Goal: Task Accomplishment & Management: Manage account settings

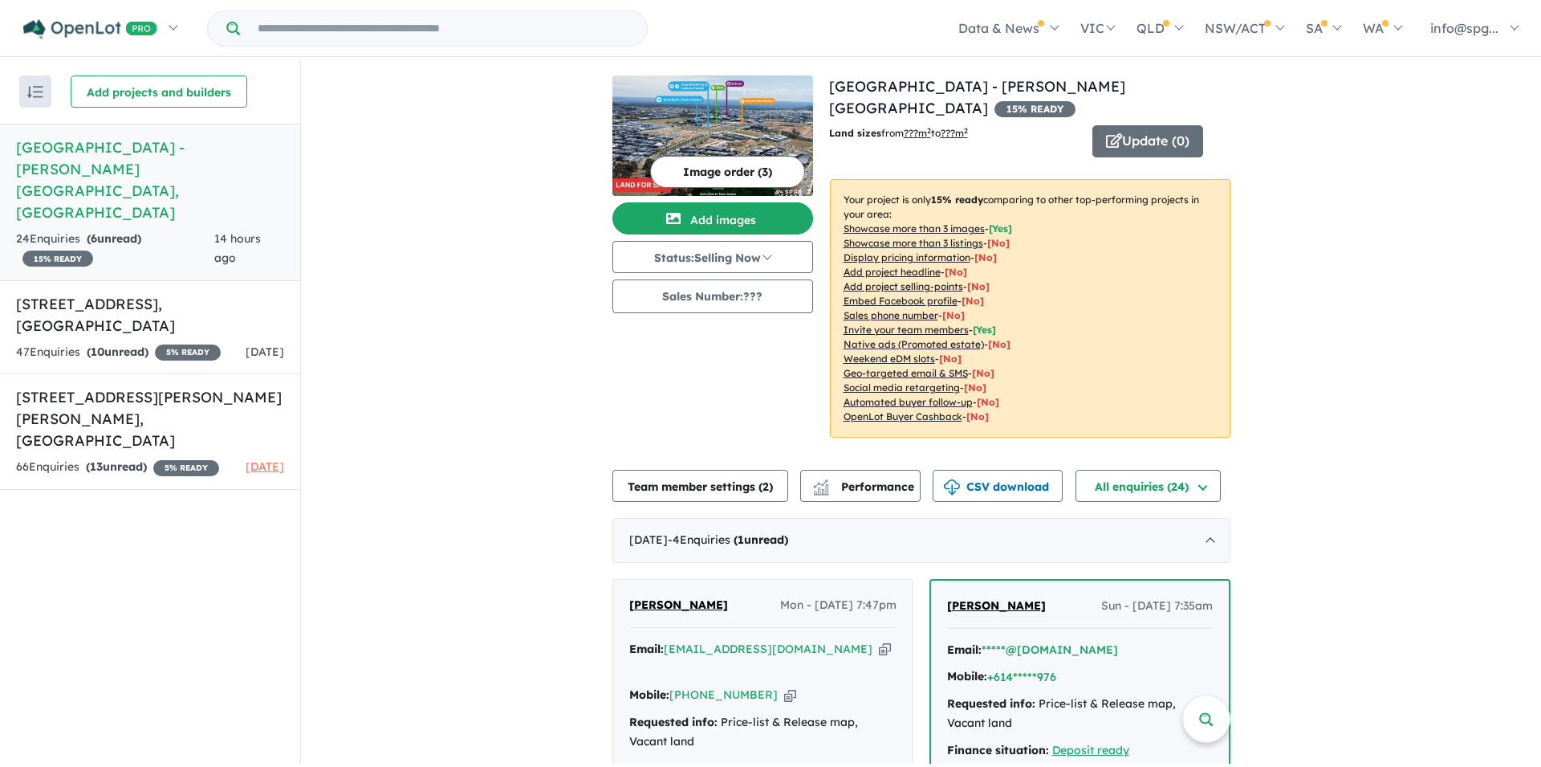
click at [645, 601] on span "[PERSON_NAME]" at bounding box center [678, 604] width 99 height 14
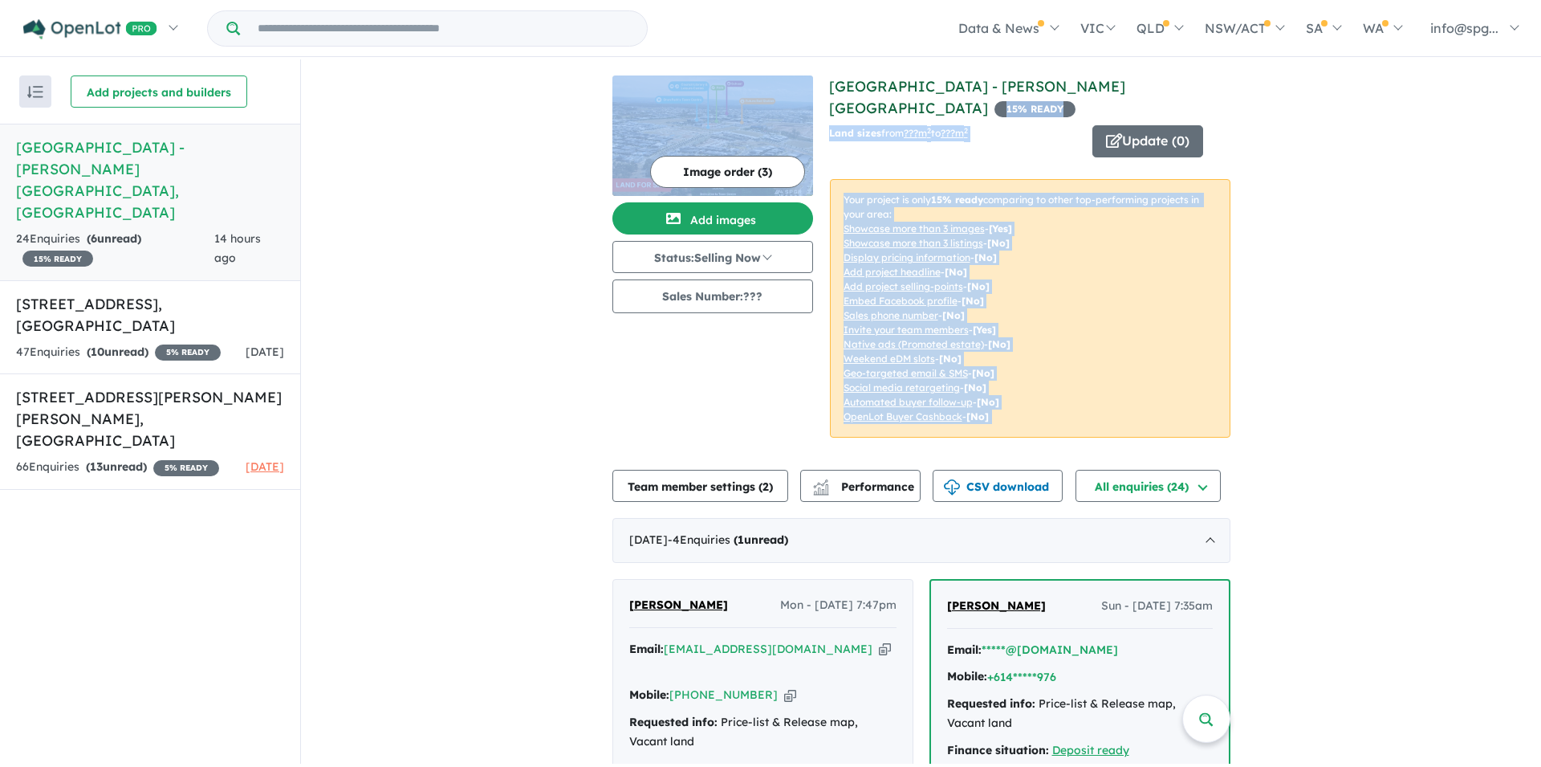
drag, startPoint x: 803, startPoint y: 83, endPoint x: 1062, endPoint y: 90, distance: 259.4
click at [1062, 90] on div "View 3 projects in your account Acacia Place Estate - Catherine Field 15 % READ…" at bounding box center [922, 265] width 618 height 381
click at [1386, 120] on div "View 3 projects in your account Acacia Place Estate - Catherine Field 15 % READ…" at bounding box center [921, 743] width 1240 height 1369
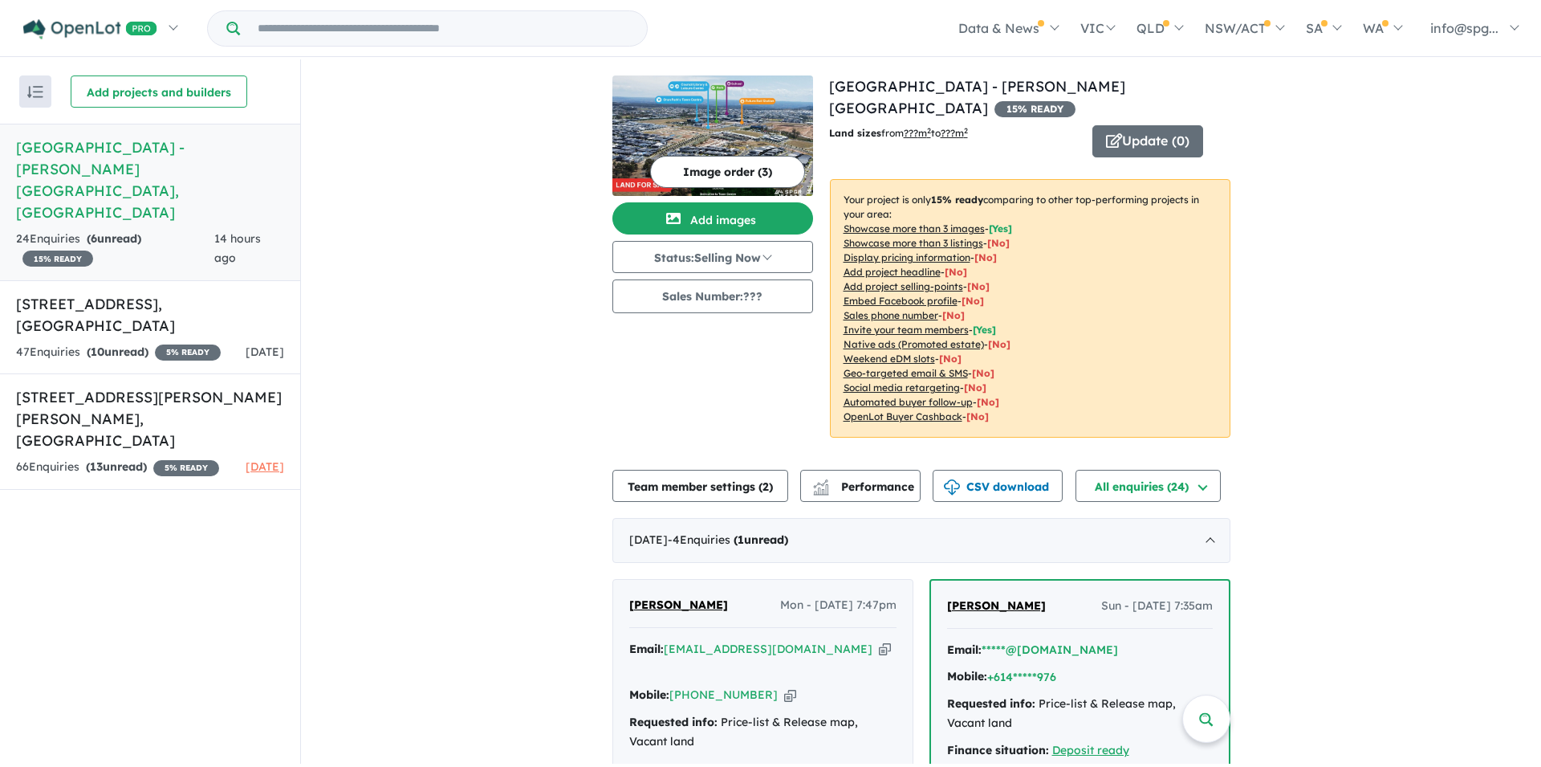
click at [354, 398] on div "View 3 projects in your account Acacia Place Estate - Catherine Field 15 % READ…" at bounding box center [921, 743] width 1240 height 1369
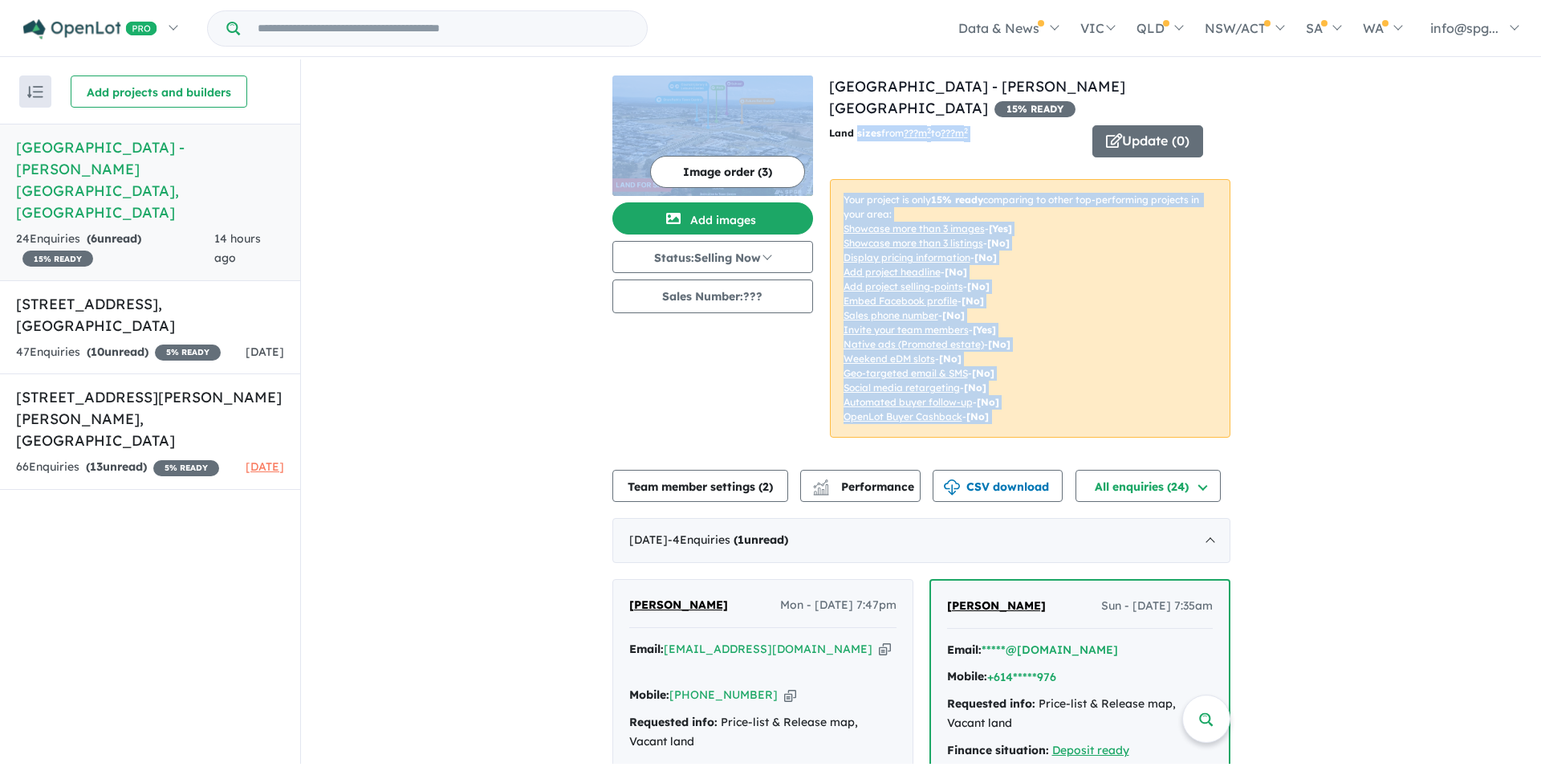
drag, startPoint x: 825, startPoint y: 88, endPoint x: 832, endPoint y: 100, distance: 13.6
click at [832, 101] on div "View 3 projects in your account Acacia Place Estate - Catherine Field 15 % READ…" at bounding box center [922, 265] width 618 height 381
drag, startPoint x: 833, startPoint y: 85, endPoint x: 1297, endPoint y: 165, distance: 470.8
click at [1297, 165] on div "View 3 projects in your account Acacia Place Estate - Catherine Field 15 % READ…" at bounding box center [921, 743] width 1240 height 1369
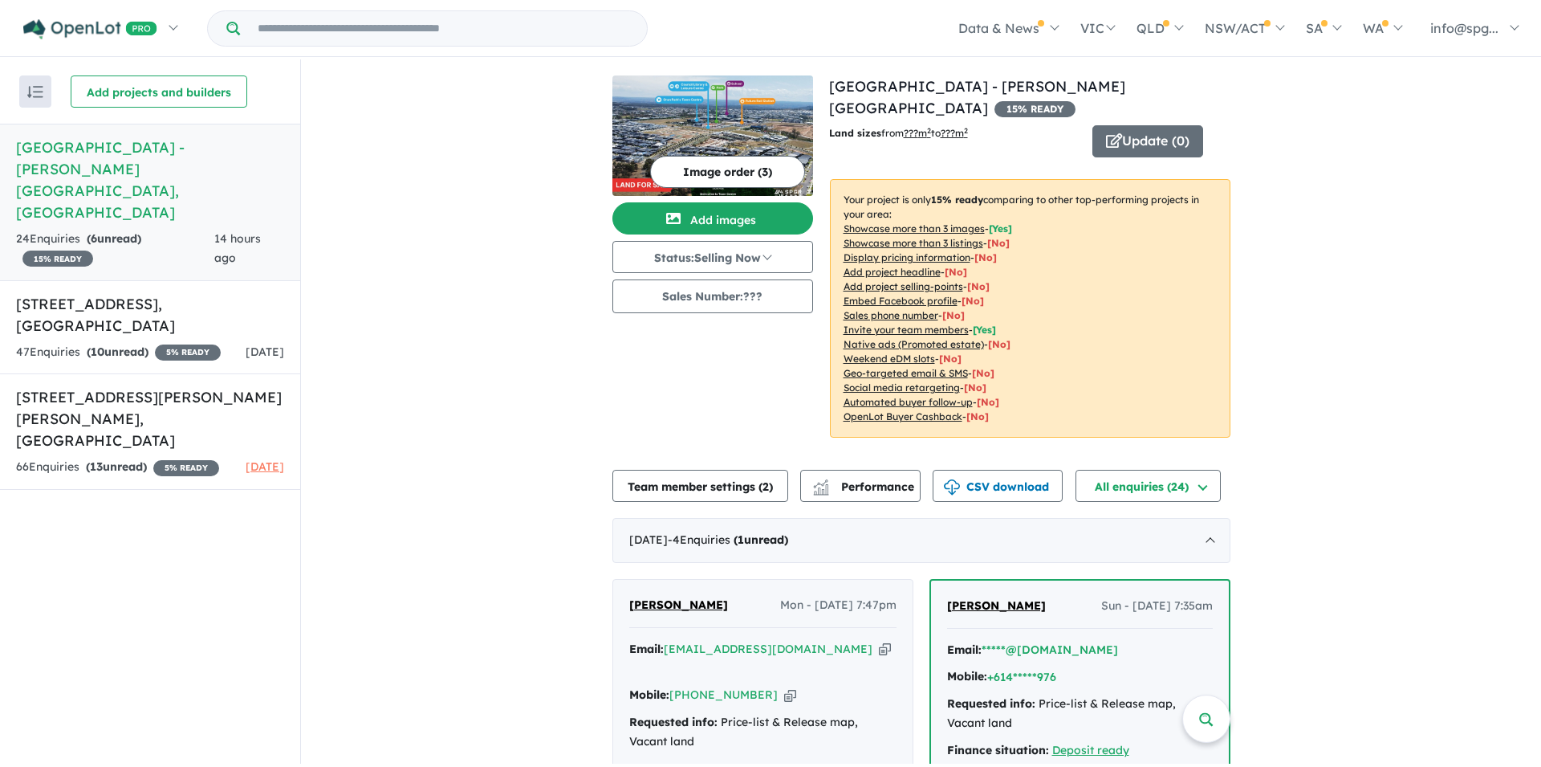
drag, startPoint x: 231, startPoint y: 147, endPoint x: 167, endPoint y: 165, distance: 66.8
click at [167, 165] on h5 "Acacia Place Estate - Catherine Field , NSW" at bounding box center [150, 179] width 268 height 87
click at [170, 154] on h5 "Acacia Place Estate - Catherine Field , NSW" at bounding box center [150, 179] width 268 height 87
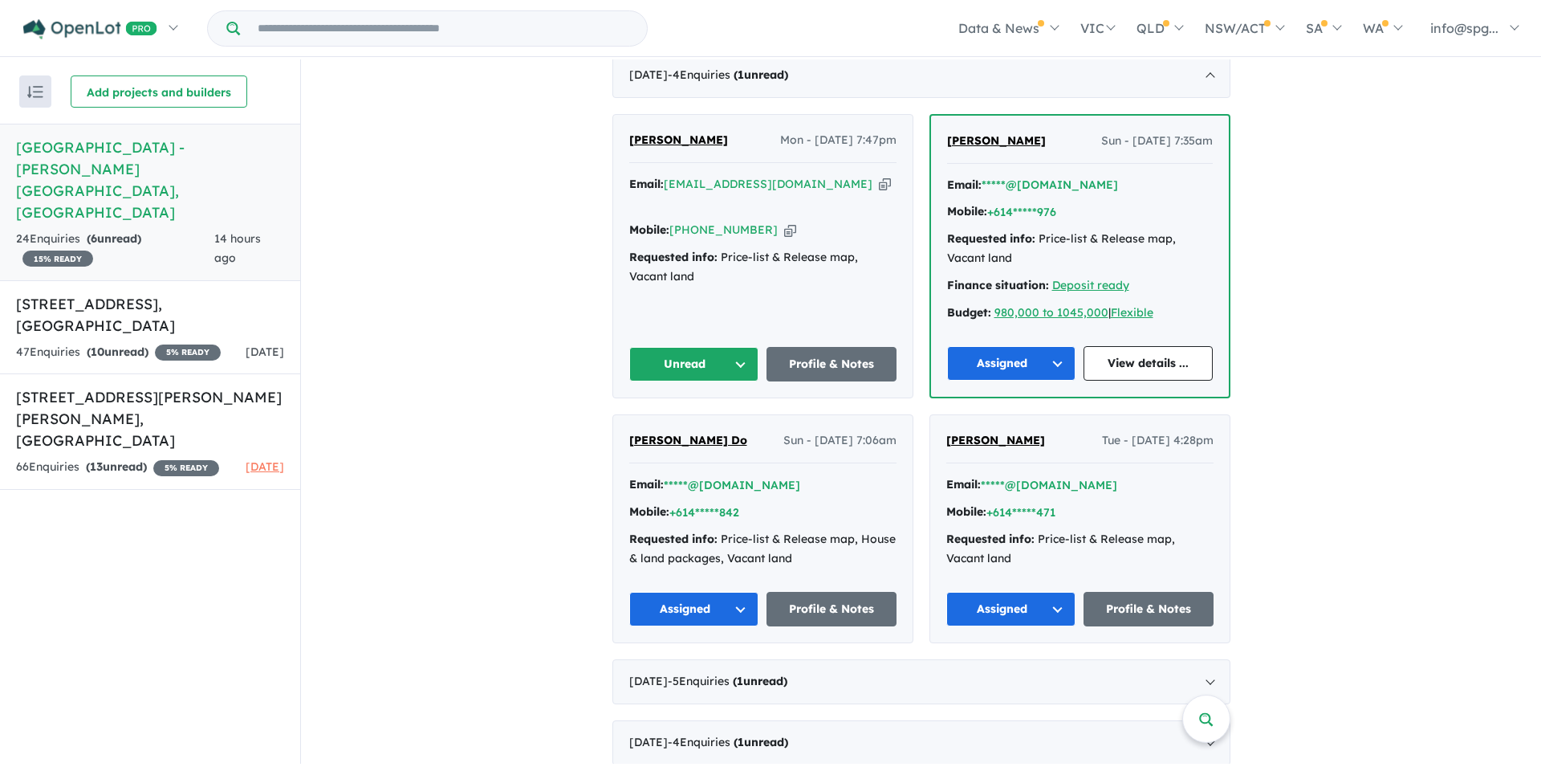
scroll to position [482, 0]
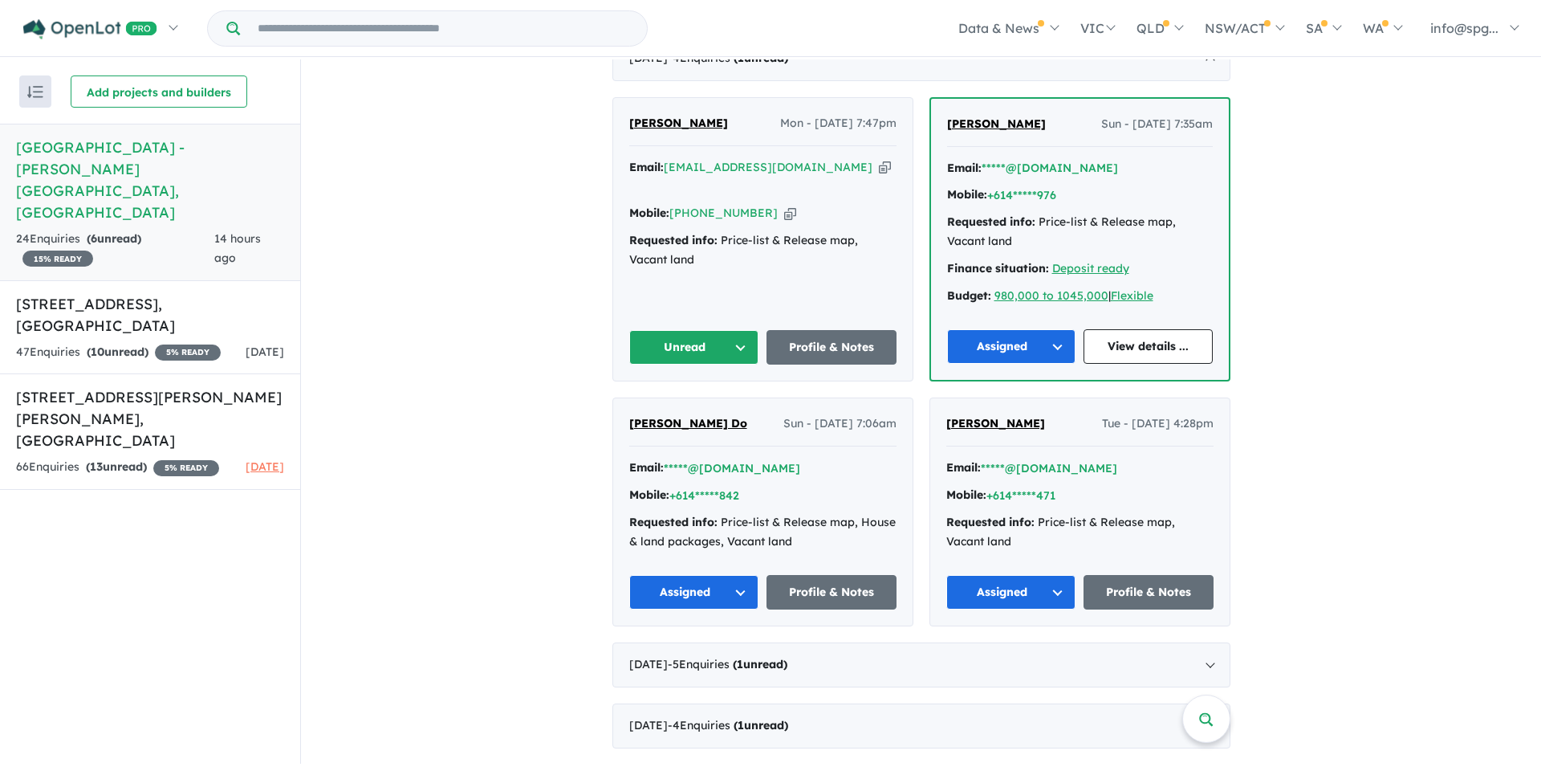
click at [735, 343] on button "Unread" at bounding box center [694, 347] width 130 height 35
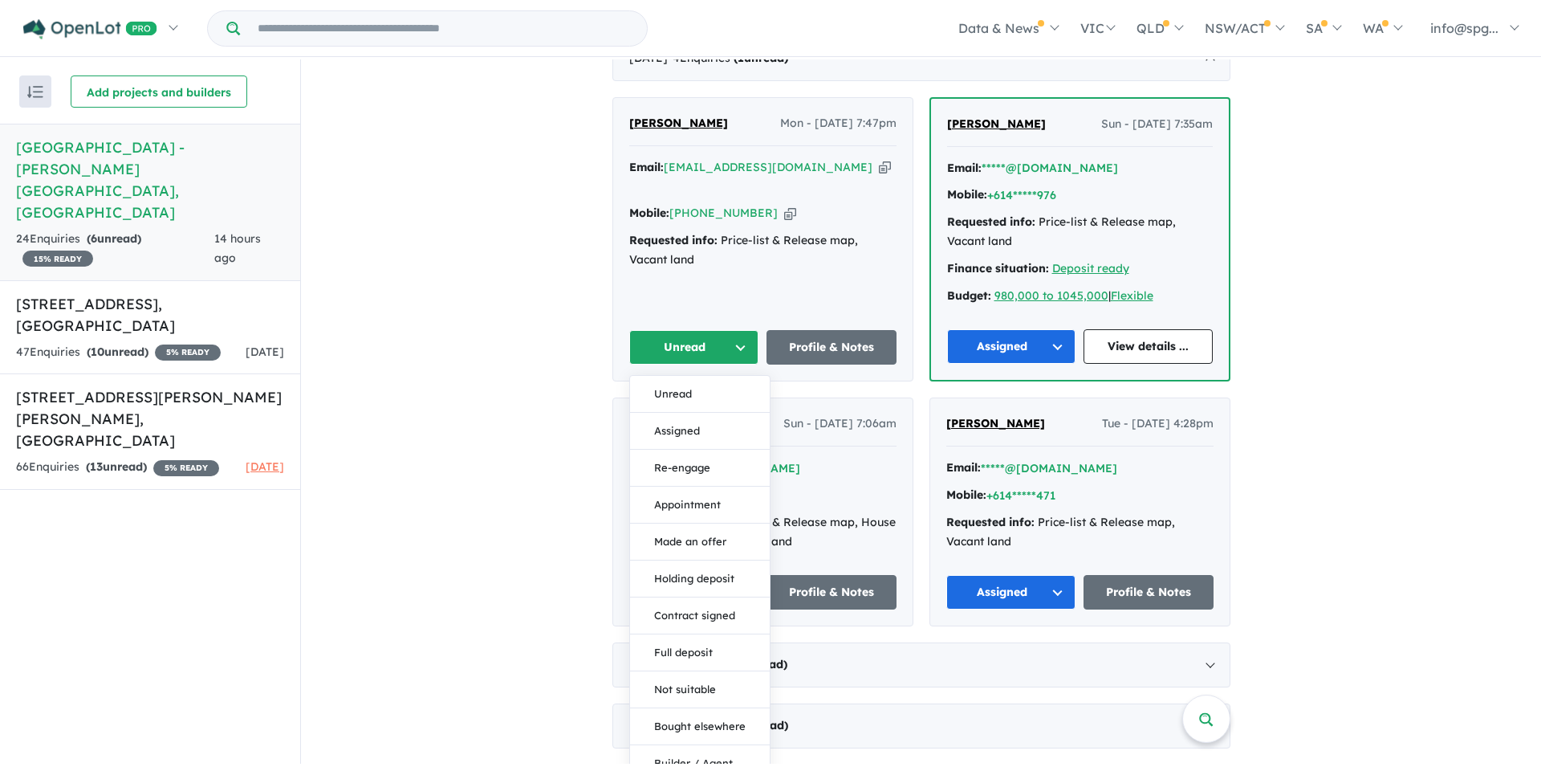
drag, startPoint x: 803, startPoint y: 291, endPoint x: 701, endPoint y: 189, distance: 144.2
click at [802, 289] on div "Annie Duong Mon - 29/09/2025, 7:47pm Email: annieduong1@outlook.com.au Copied! …" at bounding box center [762, 239] width 299 height 283
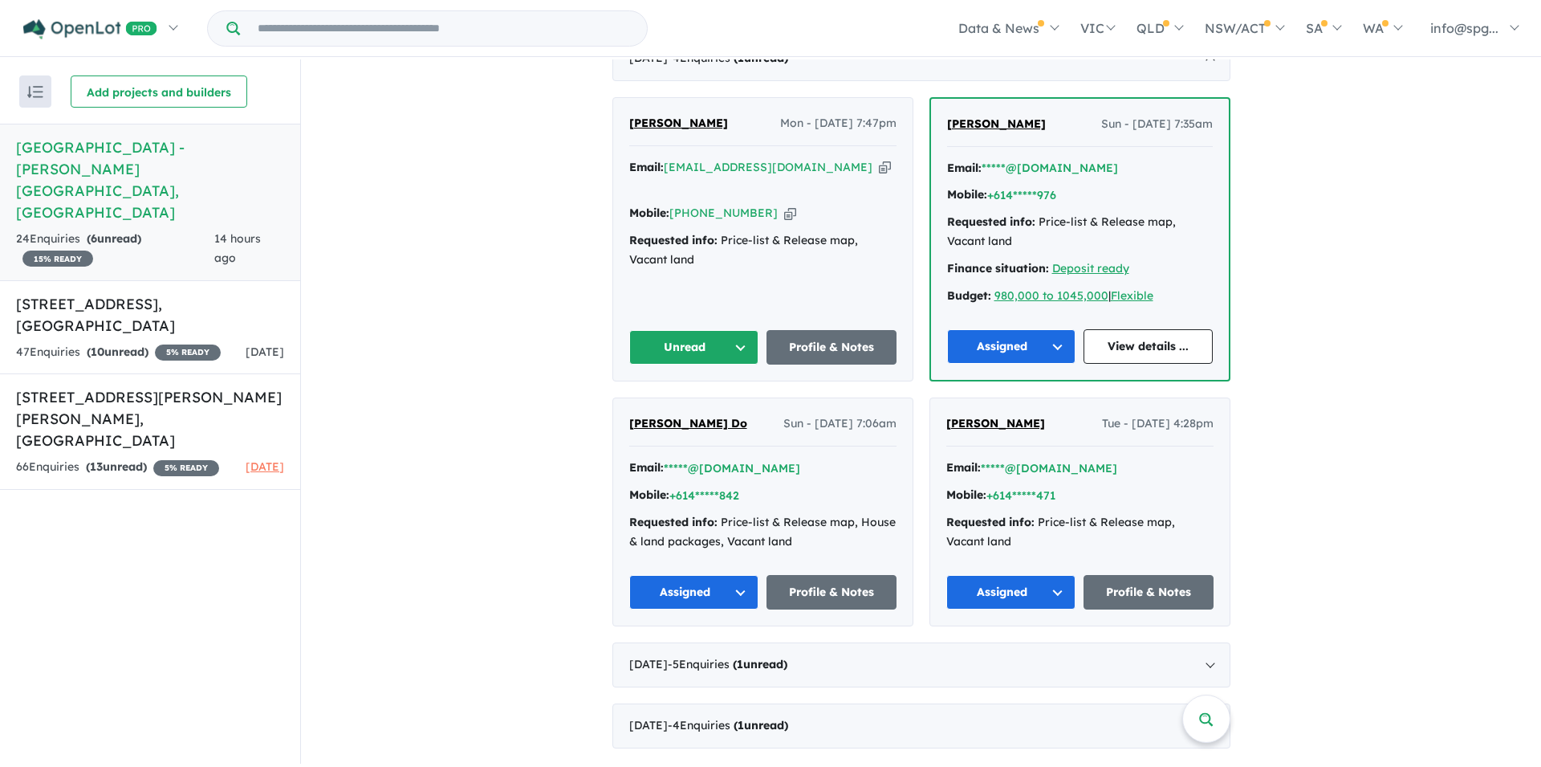
click at [666, 116] on span "[PERSON_NAME]" at bounding box center [678, 123] width 99 height 14
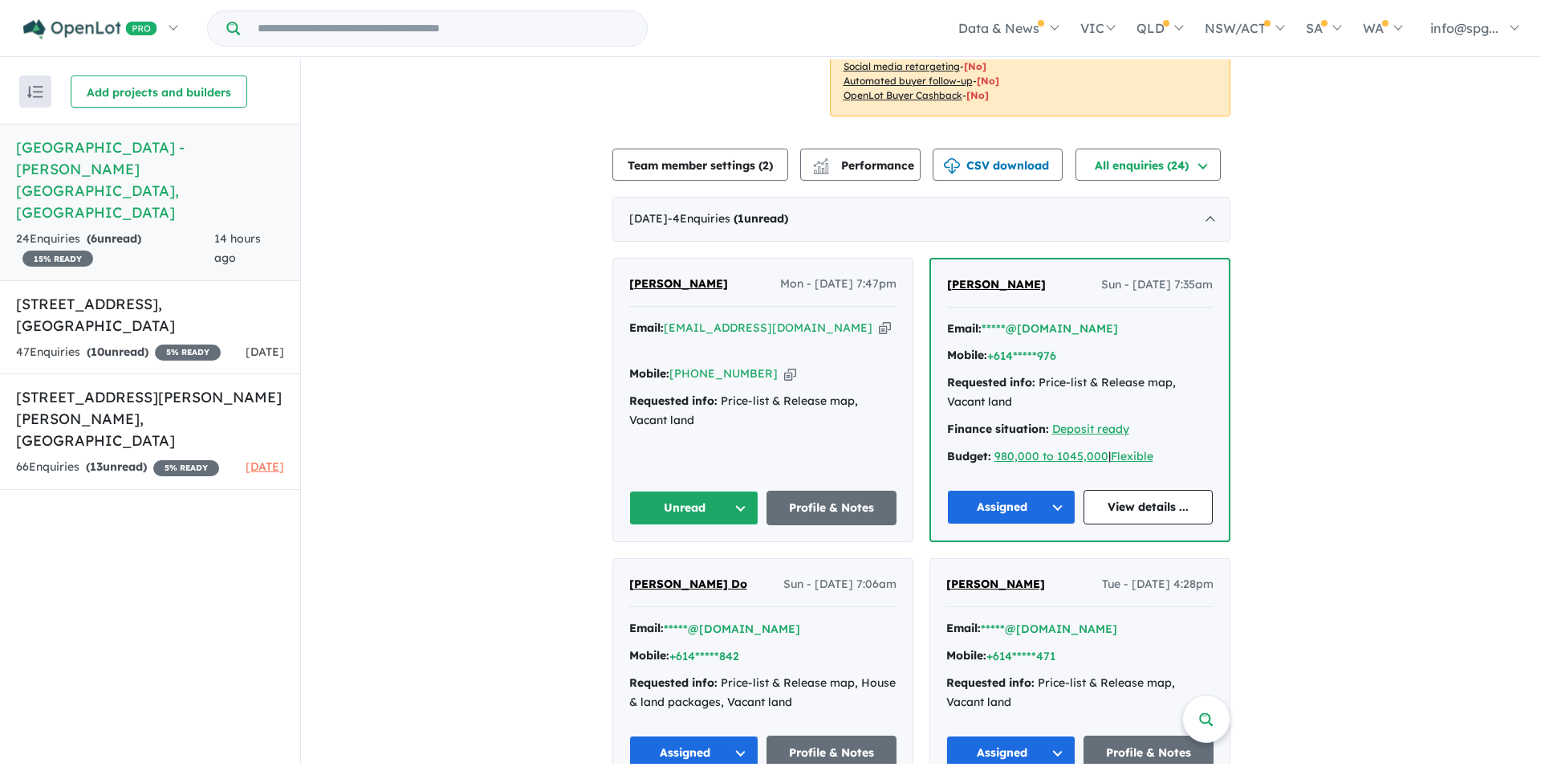
click at [727, 504] on button "Unread" at bounding box center [694, 508] width 130 height 35
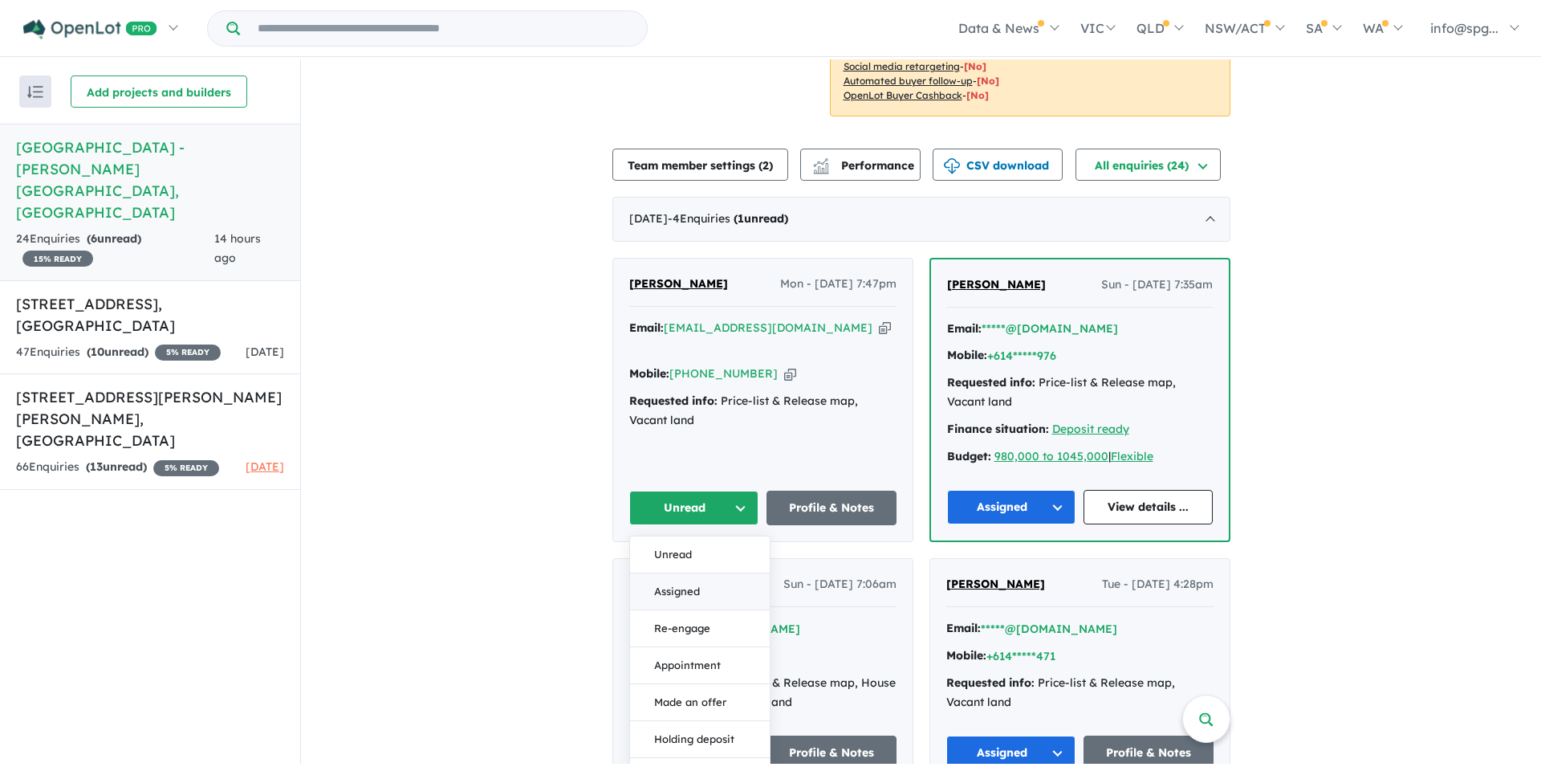
click at [715, 594] on button "Assigned" at bounding box center [700, 591] width 140 height 37
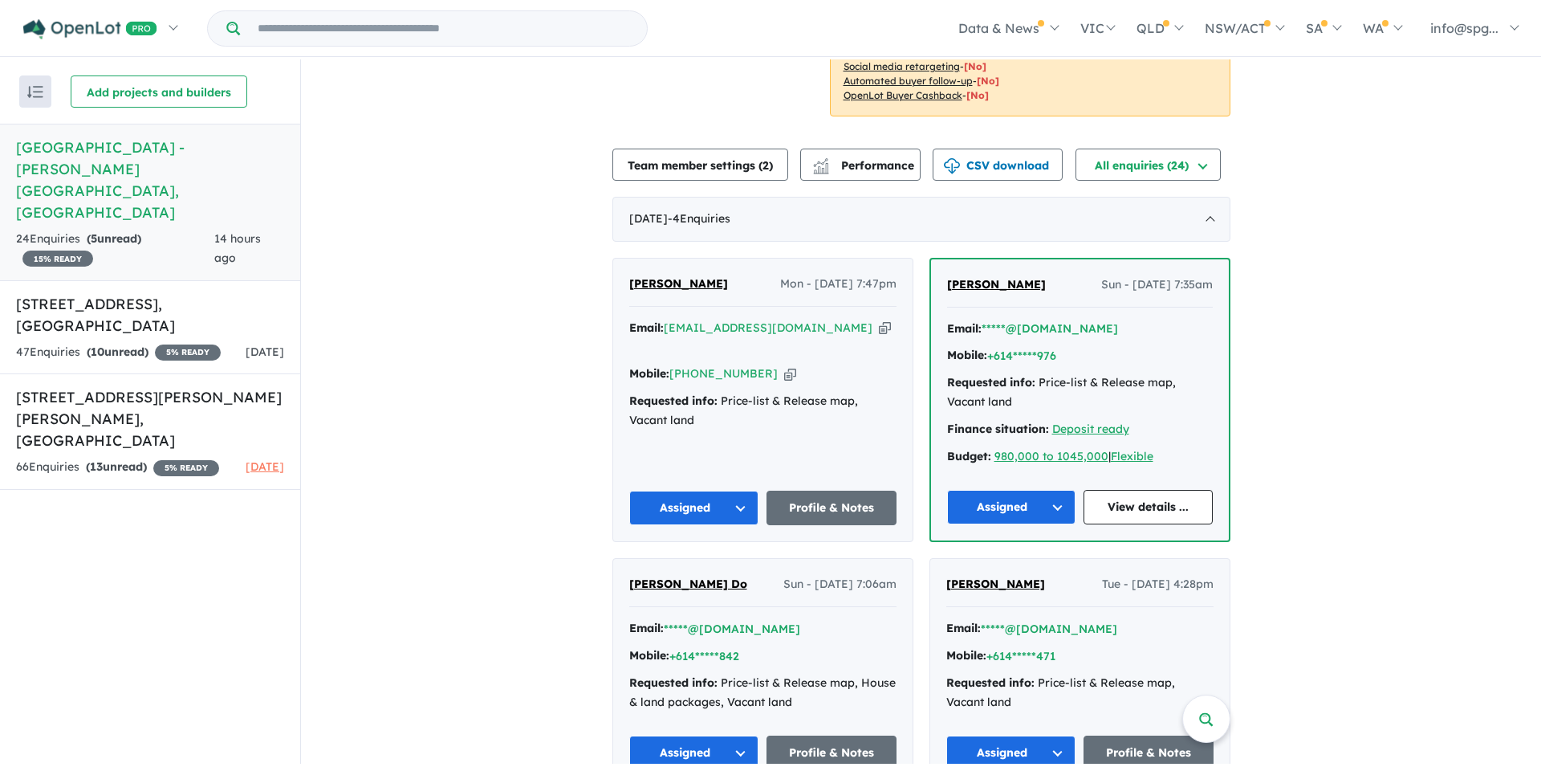
click at [526, 471] on div "View 3 projects in your account Acacia Place Estate - Catherine Field 15 % READ…" at bounding box center [921, 422] width 1240 height 1369
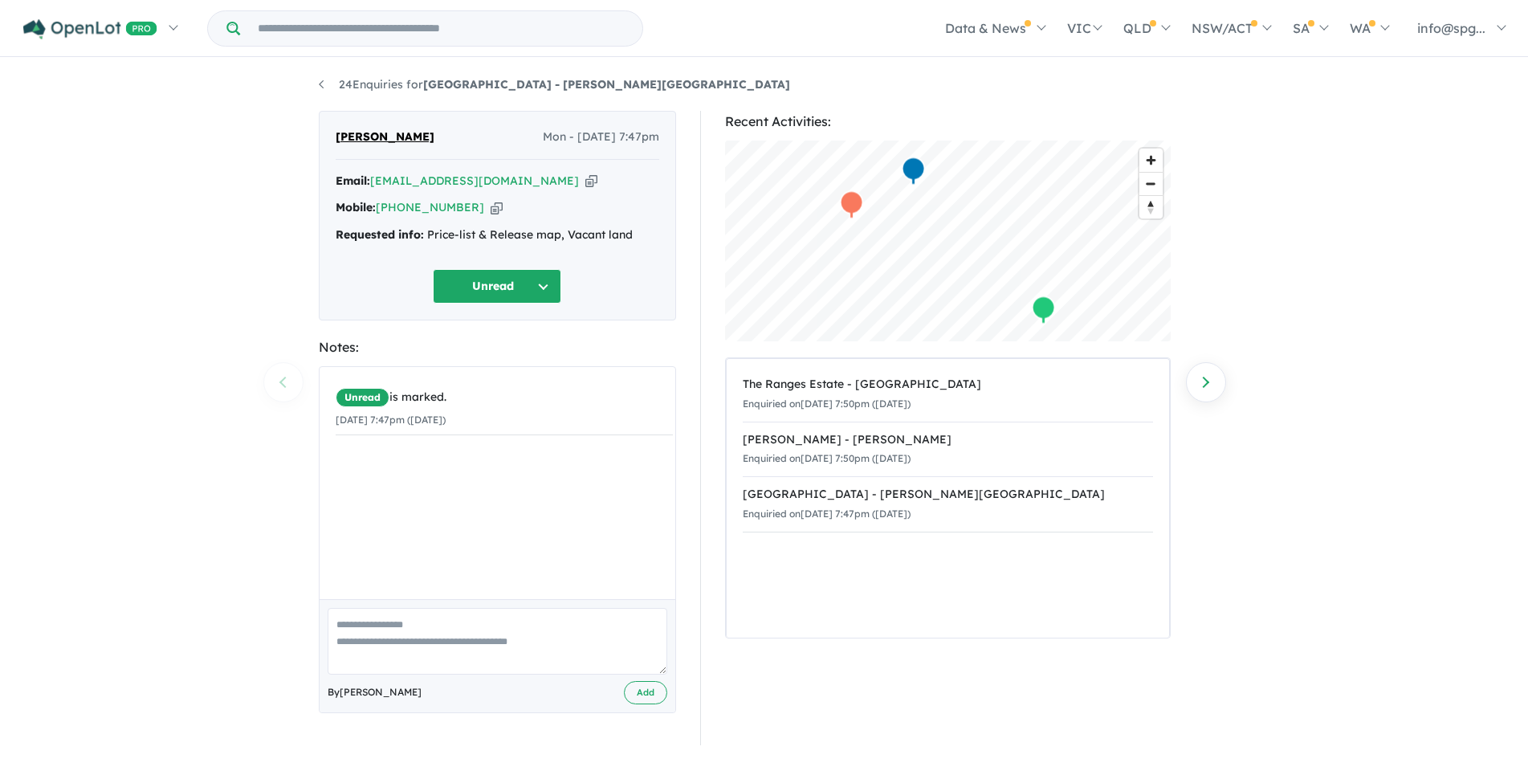
drag, startPoint x: 430, startPoint y: 214, endPoint x: 246, endPoint y: 193, distance: 185.1
click at [234, 189] on div "24 Enquiries for Acacia Place Estate - Catherine Field Previous enquiry Next en…" at bounding box center [764, 411] width 1528 height 704
click at [491, 210] on icon "button" at bounding box center [497, 207] width 12 height 17
drag, startPoint x: 571, startPoint y: 307, endPoint x: 558, endPoint y: 324, distance: 20.6
click at [561, 303] on button "Unread" at bounding box center [497, 286] width 128 height 35
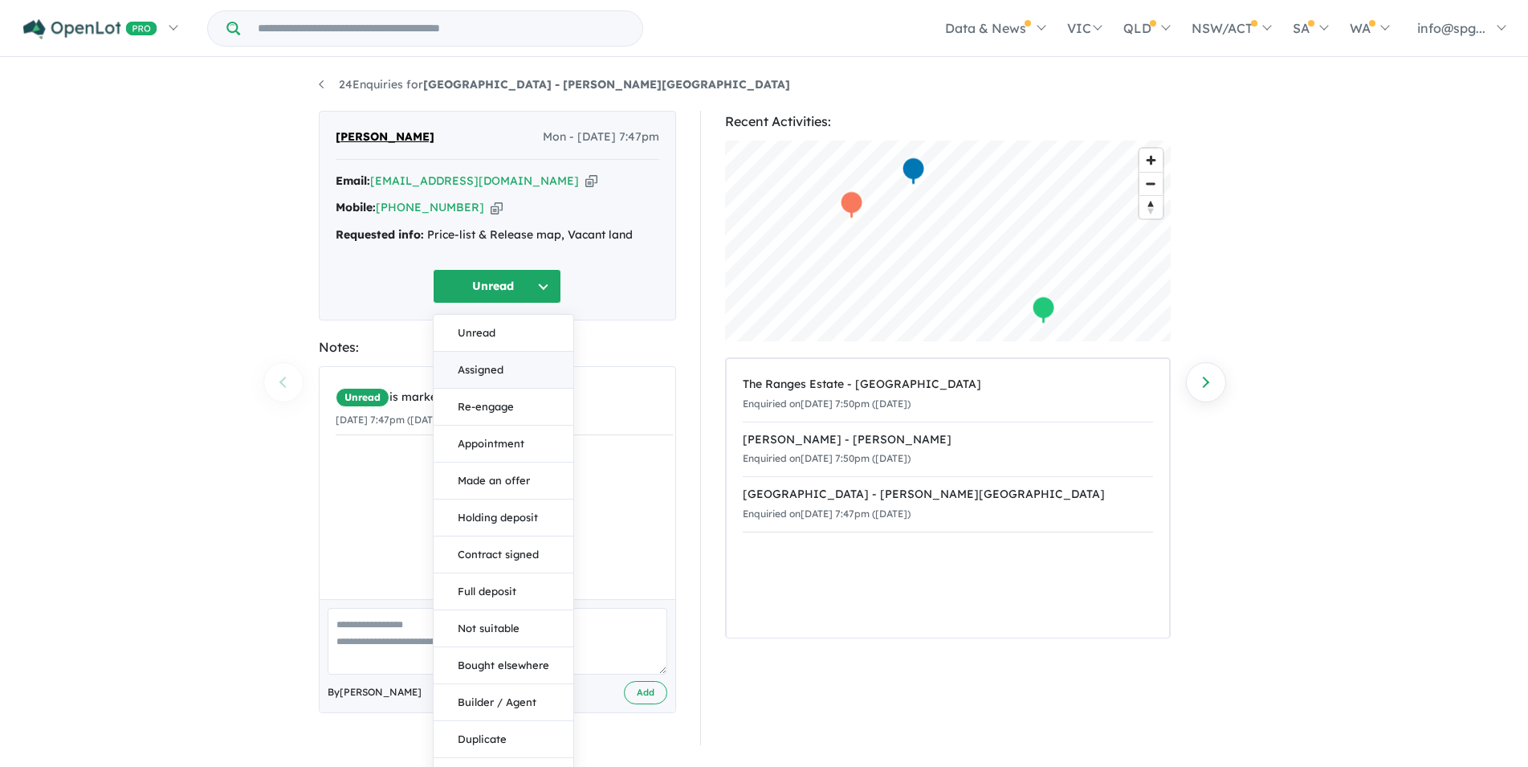
click at [512, 377] on button "Assigned" at bounding box center [504, 370] width 140 height 37
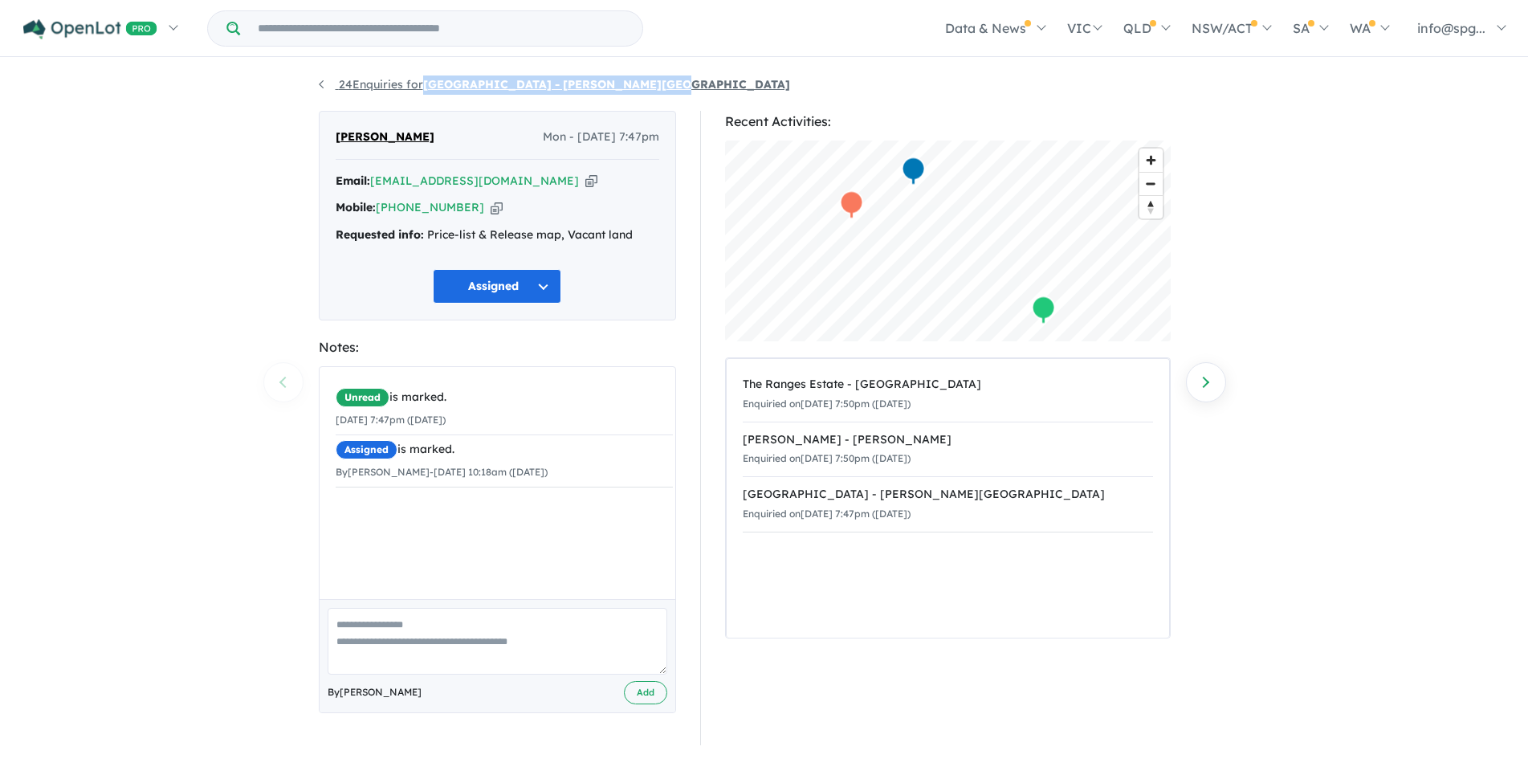
drag, startPoint x: 651, startPoint y: 88, endPoint x: 426, endPoint y: 89, distance: 225.6
click at [426, 89] on ul "24 Enquiries for [GEOGRAPHIC_DATA] - [PERSON_NAME][GEOGRAPHIC_DATA]" at bounding box center [764, 84] width 891 height 19
copy strong "[GEOGRAPHIC_DATA] - [PERSON_NAME][GEOGRAPHIC_DATA]"
click at [458, 84] on strong "[GEOGRAPHIC_DATA] - [PERSON_NAME][GEOGRAPHIC_DATA]" at bounding box center [606, 84] width 367 height 14
